Goal: Task Accomplishment & Management: Use online tool/utility

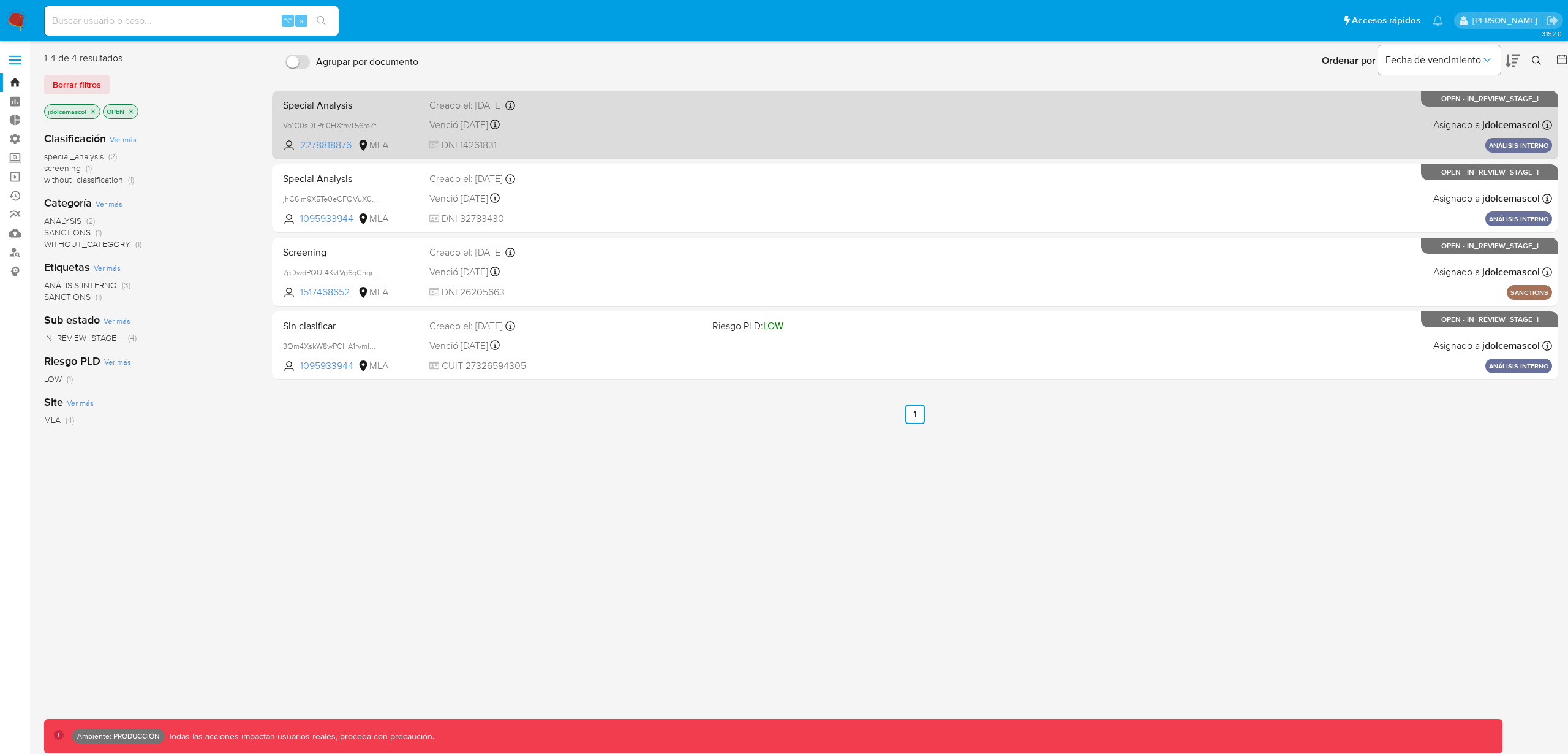
click at [739, 125] on div "Special Analysis Vo1C0sDLPrl0HXfnvT56reZt 2278818876 MLA Creado el: 20/02/2025 …" at bounding box center [915, 124] width 1274 height 62
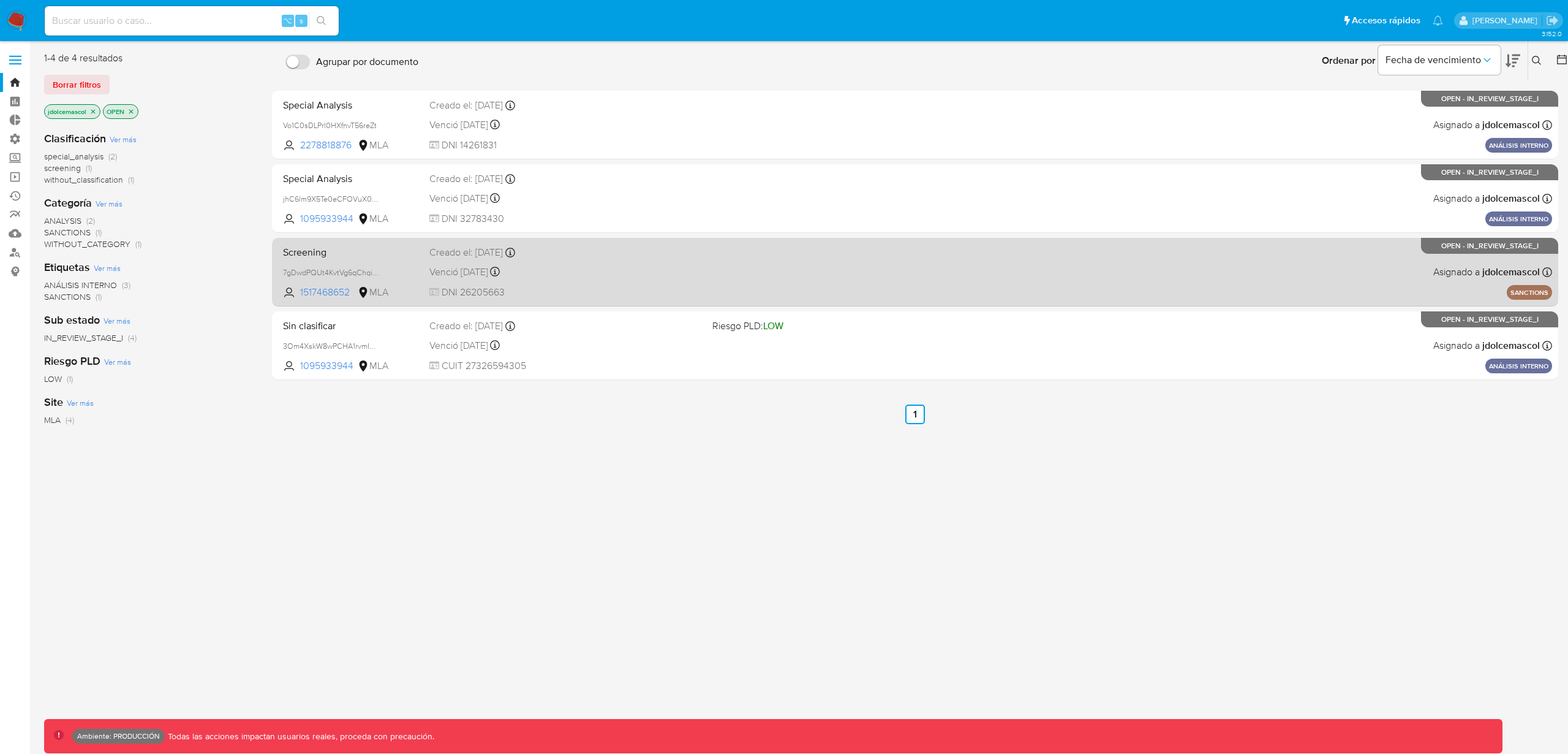
drag, startPoint x: 672, startPoint y: 226, endPoint x: 684, endPoint y: 278, distance: 53.4
click at [684, 278] on div "Special Analysis Vo1C0sDLPrl0HXfnvT56reZt 2278818876 MLA Creado el: 20/02/2025 …" at bounding box center [914, 235] width 1286 height 289
click at [683, 275] on div "Venció hace un año Vence el 08/08/2024 18:53:04" at bounding box center [566, 271] width 273 height 16
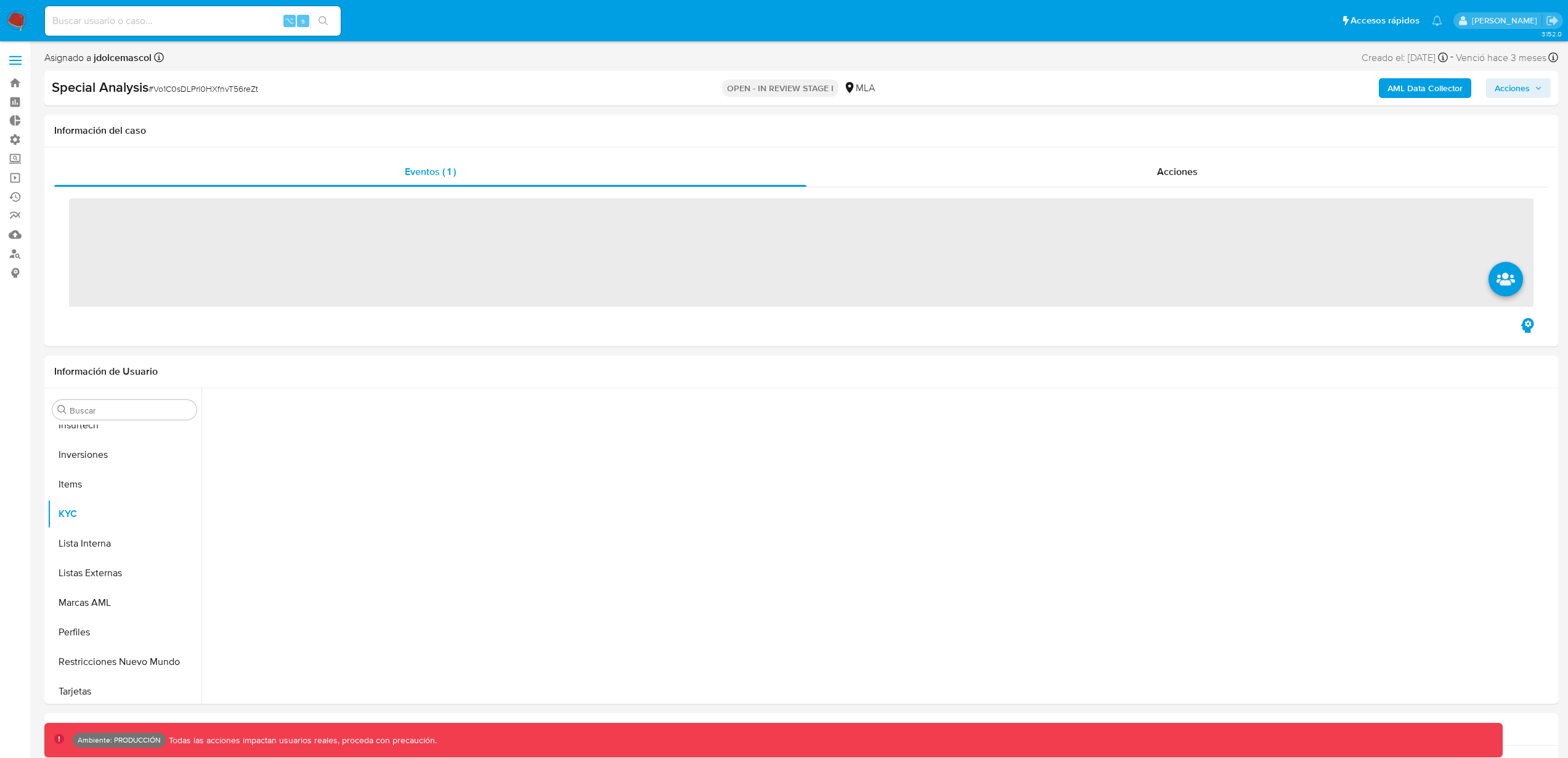
scroll to position [550, 0]
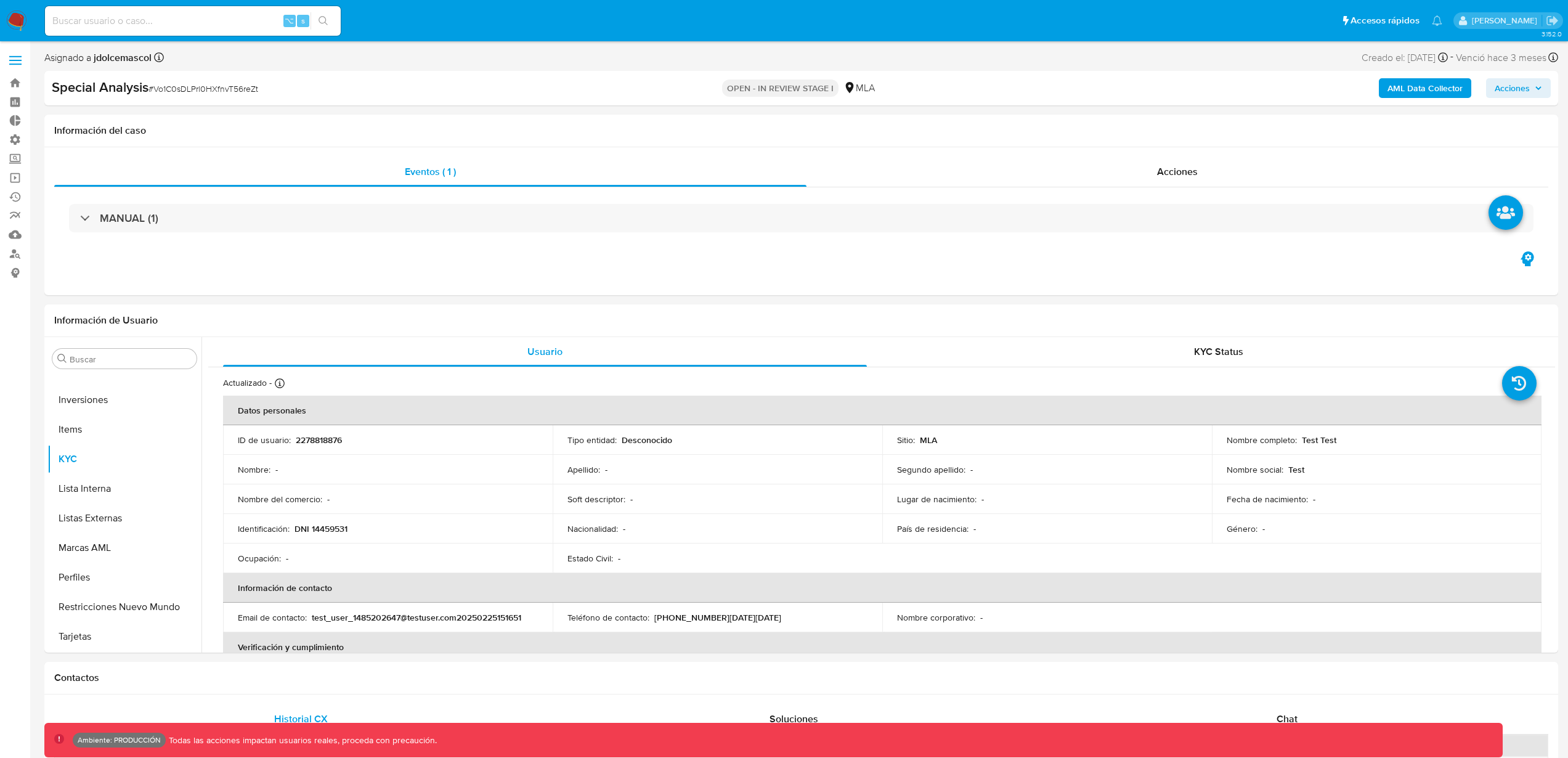
select select "10"
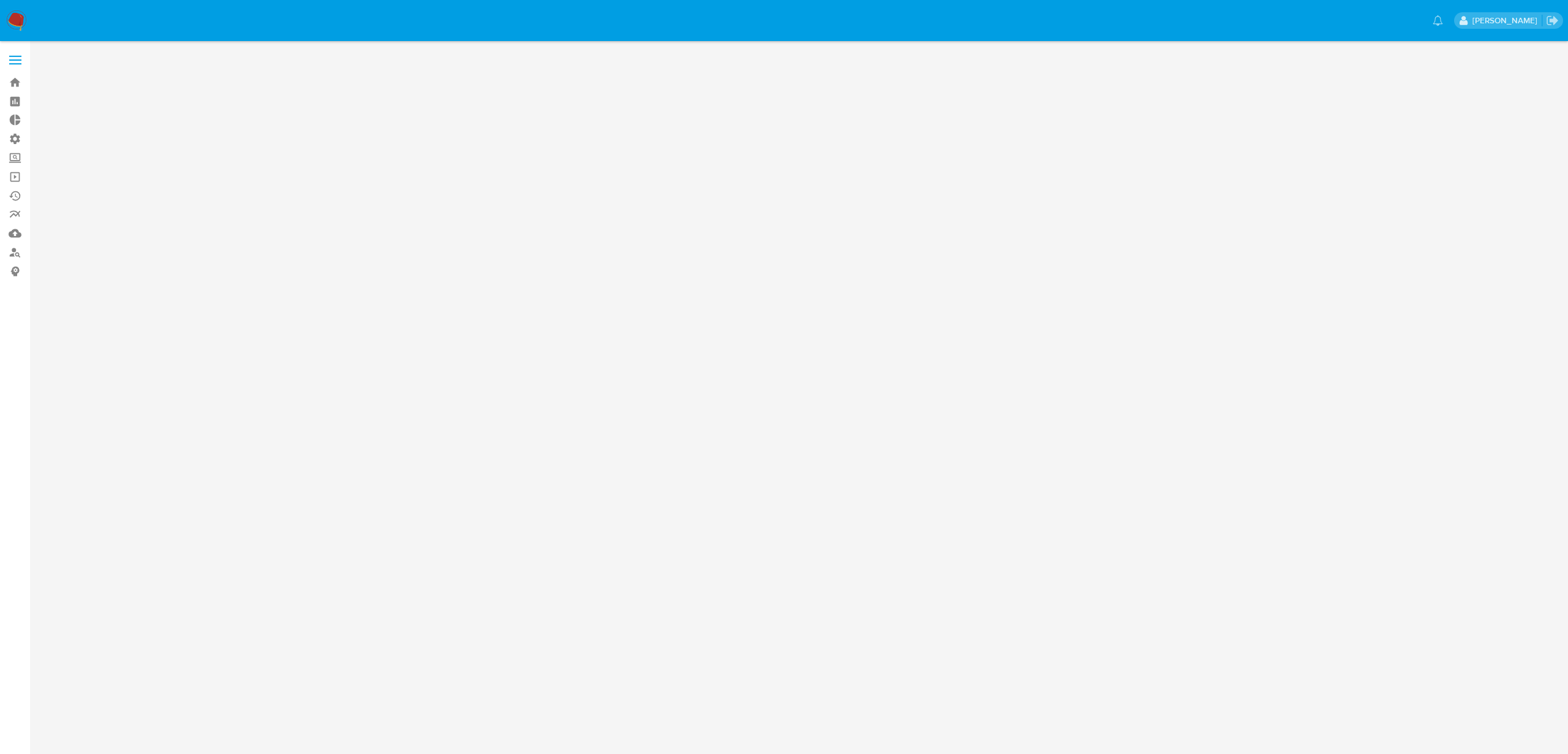
click at [522, 256] on main at bounding box center [784, 377] width 1568 height 754
drag, startPoint x: 968, startPoint y: 441, endPoint x: 752, endPoint y: 559, distance: 246.1
click at [839, 535] on main at bounding box center [784, 377] width 1568 height 754
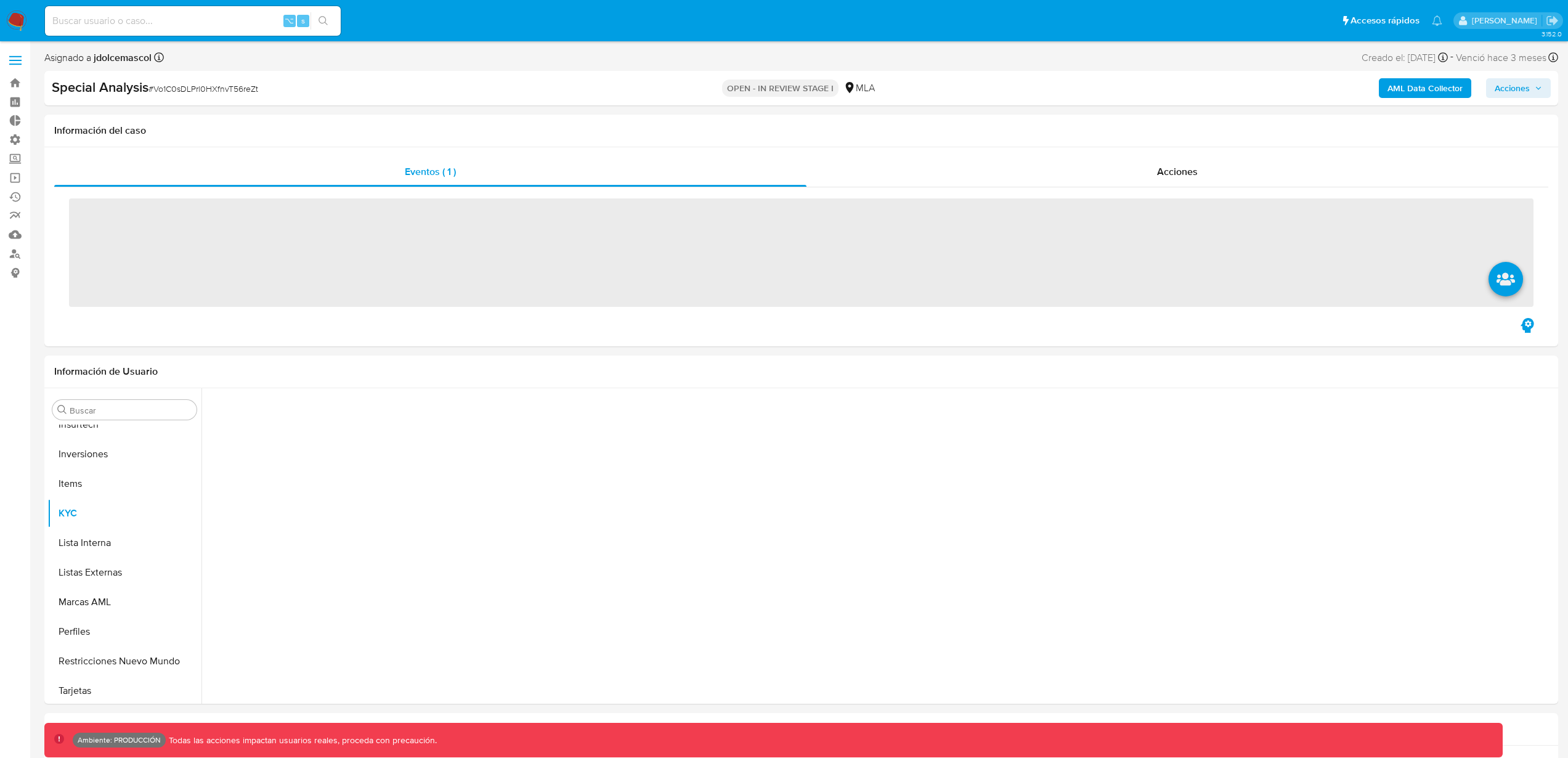
scroll to position [550, 0]
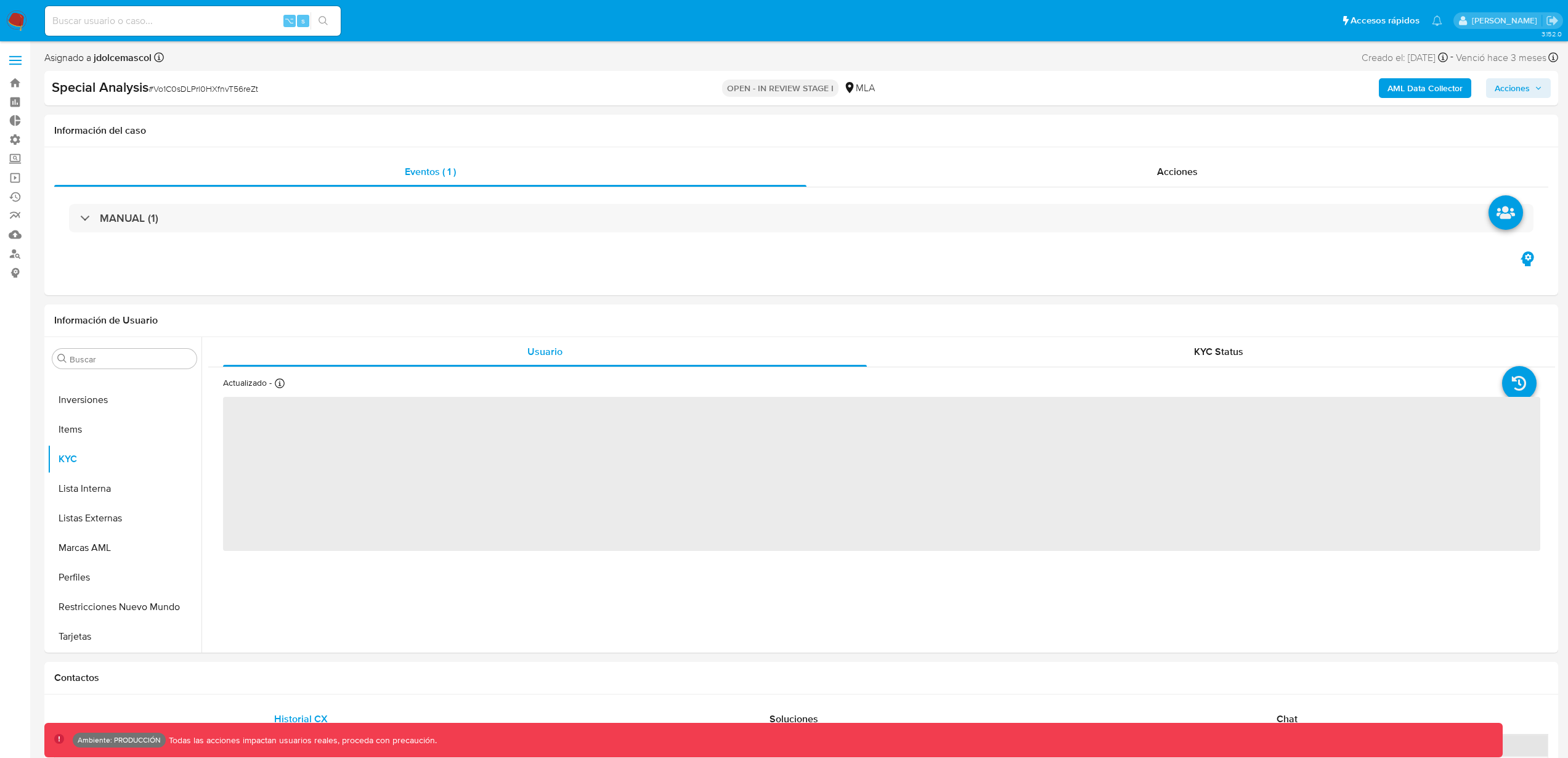
select select "10"
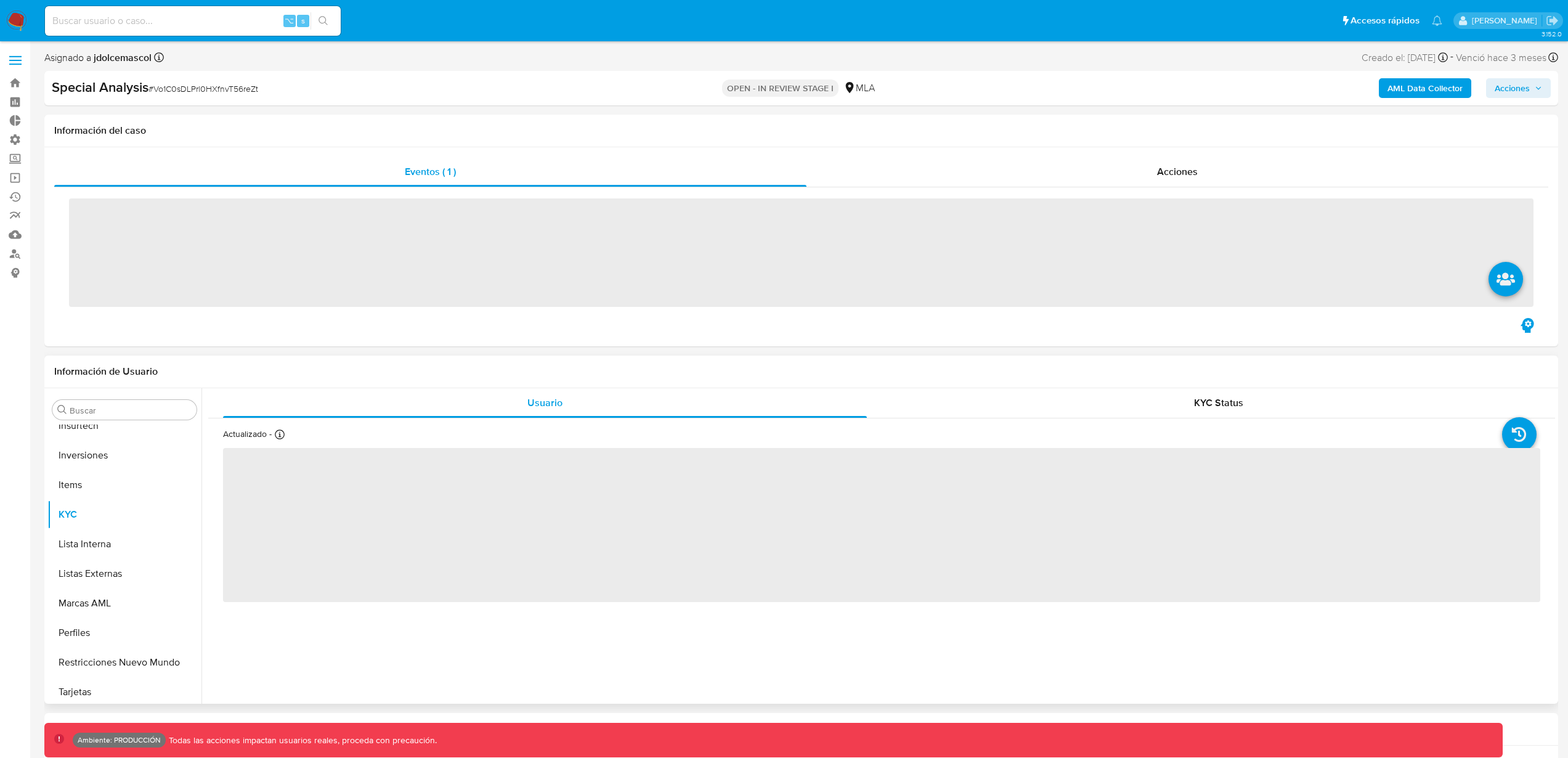
scroll to position [550, 0]
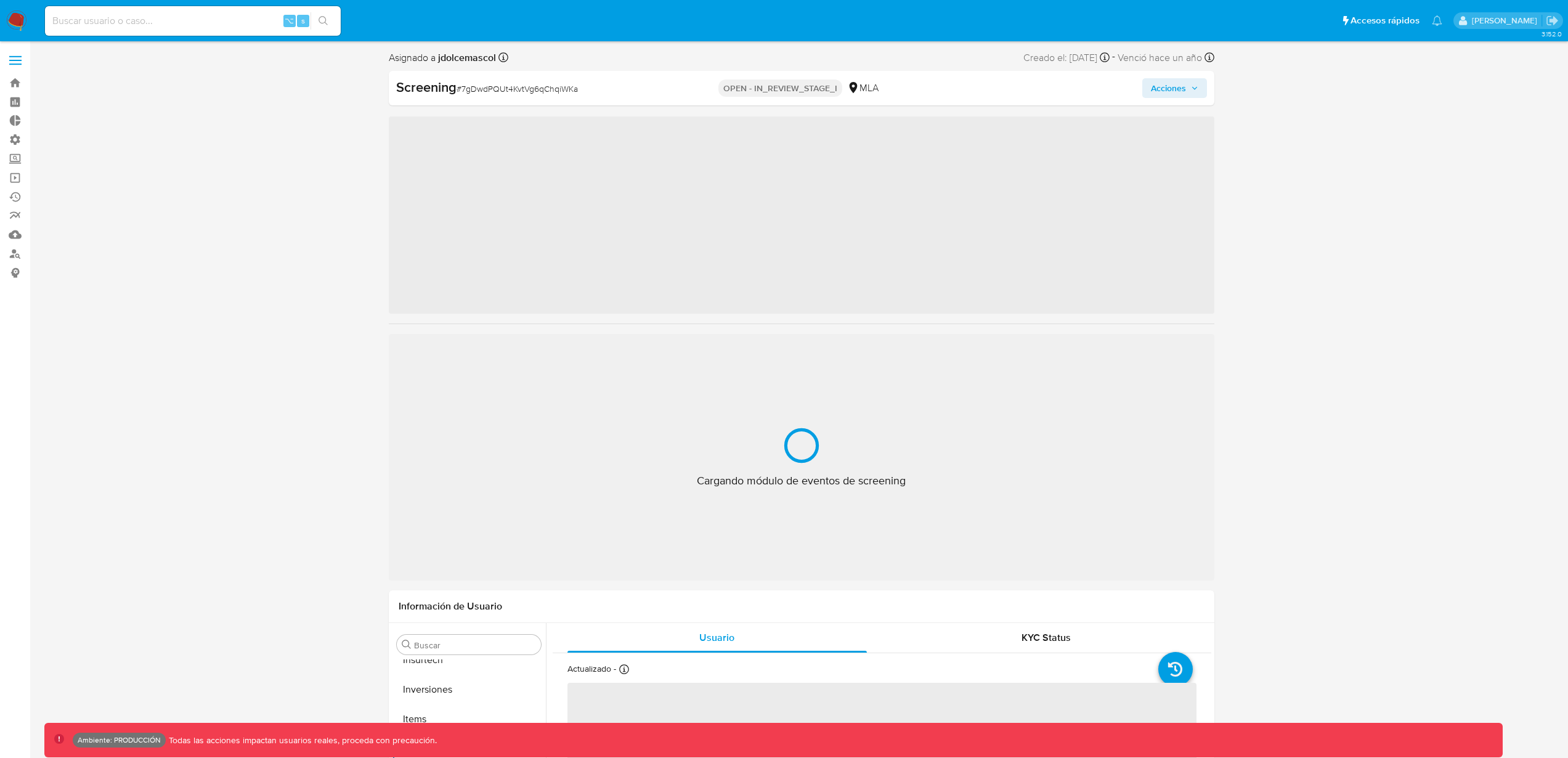
scroll to position [550, 0]
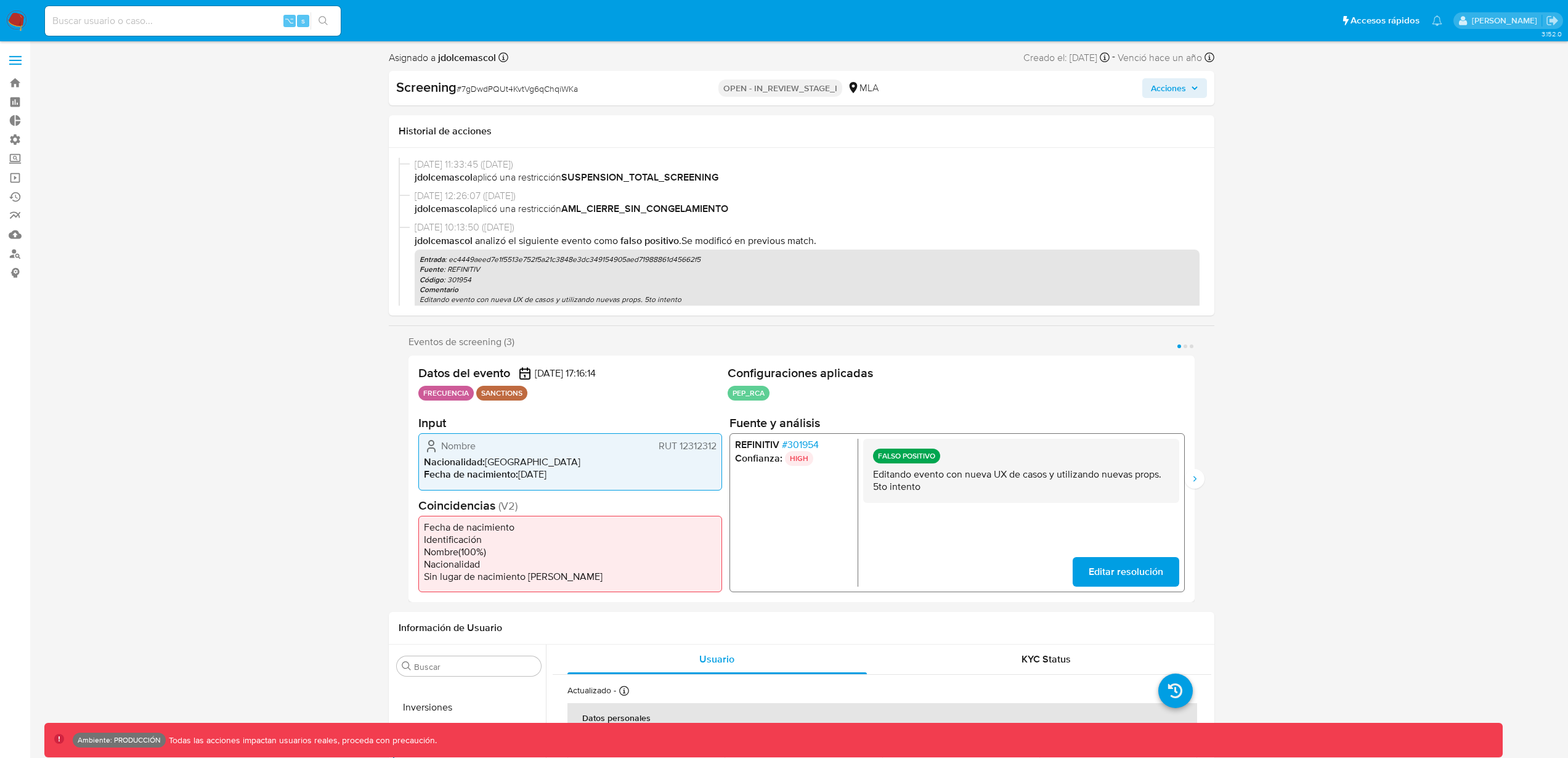
select select "10"
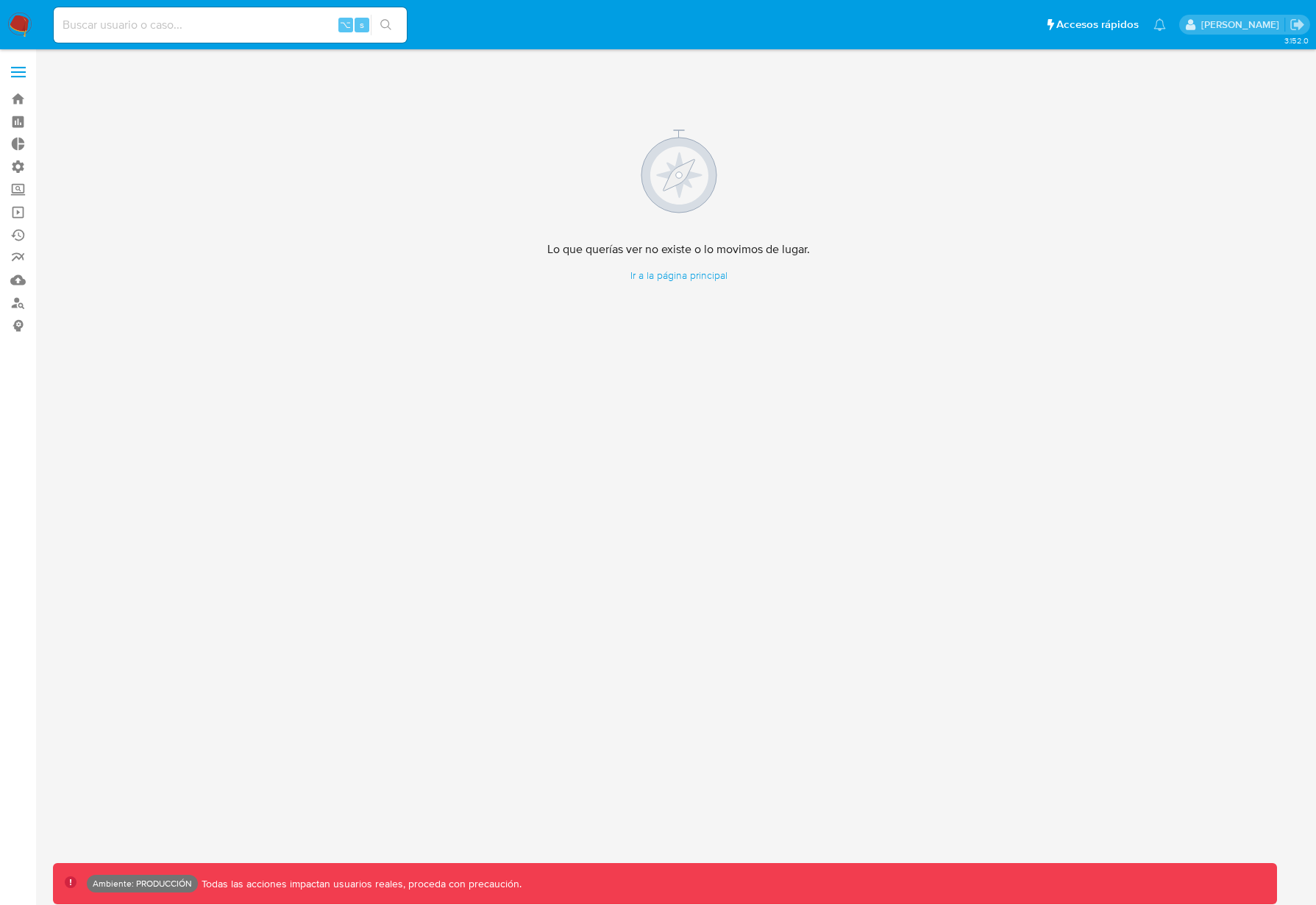
click at [920, 476] on div "3.152.0 Lo que querías ver no existe o lo movimos de lugar. Ir a la página prin…" at bounding box center [678, 477] width 1251 height 837
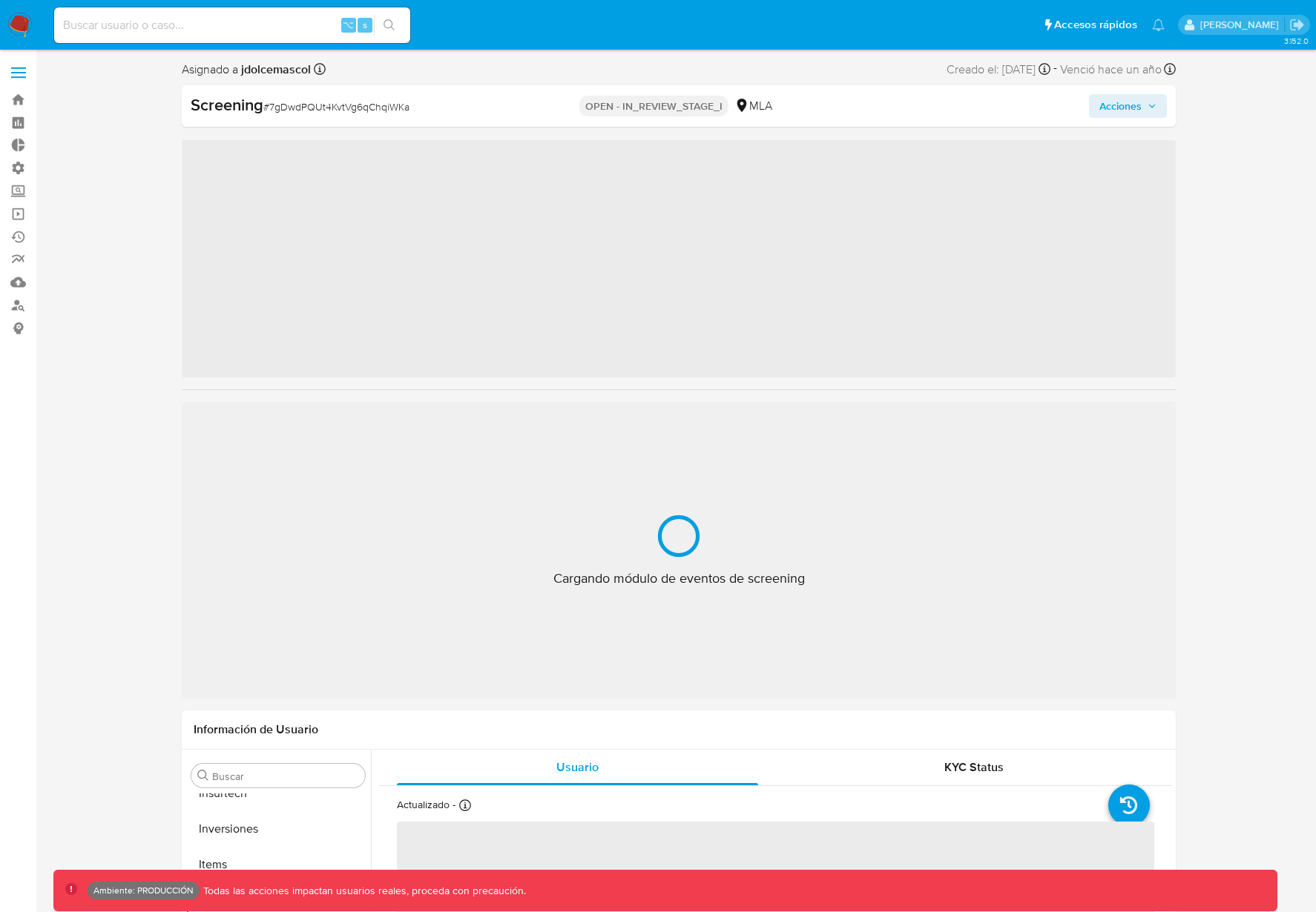
scroll to position [662, 0]
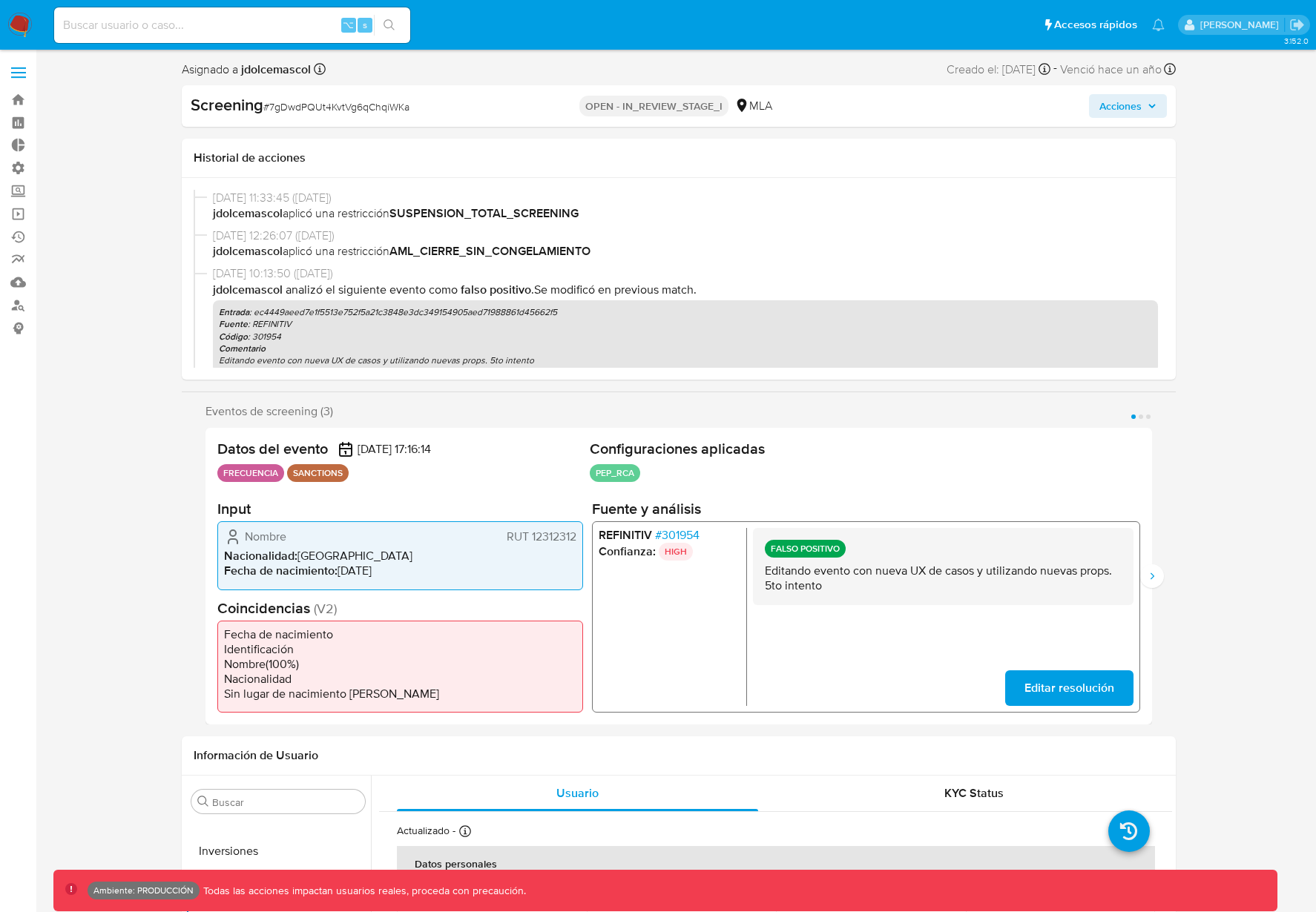
select select "10"
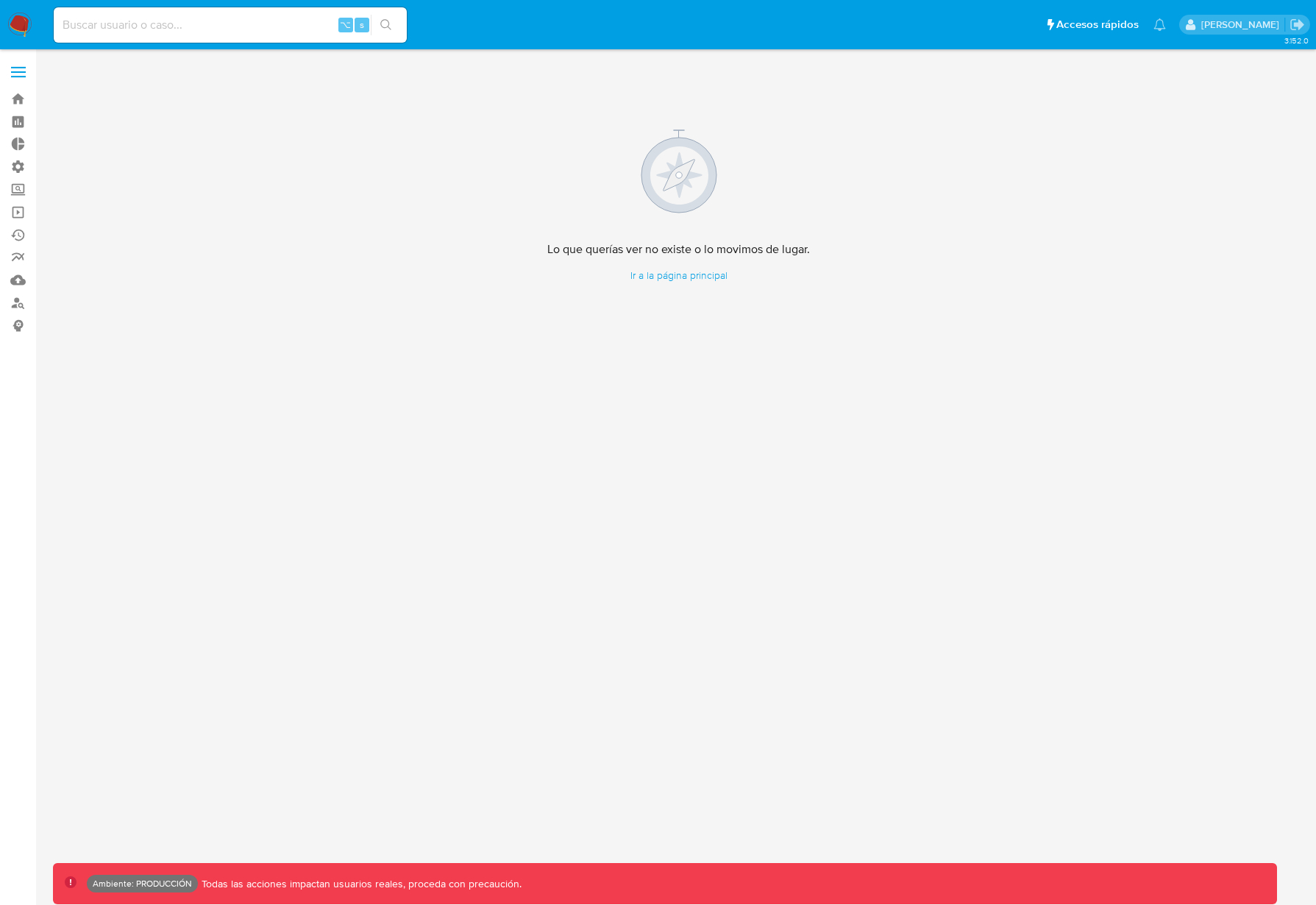
click at [484, 364] on div "3.152.0 Lo que querías ver no existe o lo movimos de lugar. Ir a la página prin…" at bounding box center [678, 477] width 1251 height 837
click at [848, 237] on div "Lo que querías ver no existe o lo movimos de lugar. Ir a la página principal" at bounding box center [678, 206] width 1251 height 294
drag, startPoint x: 687, startPoint y: 250, endPoint x: 804, endPoint y: 323, distance: 137.9
click at [804, 323] on div "Lo que querías ver no existe o lo movimos de lugar. Ir a la página principal" at bounding box center [678, 206] width 1251 height 294
